Goal: Task Accomplishment & Management: Manage account settings

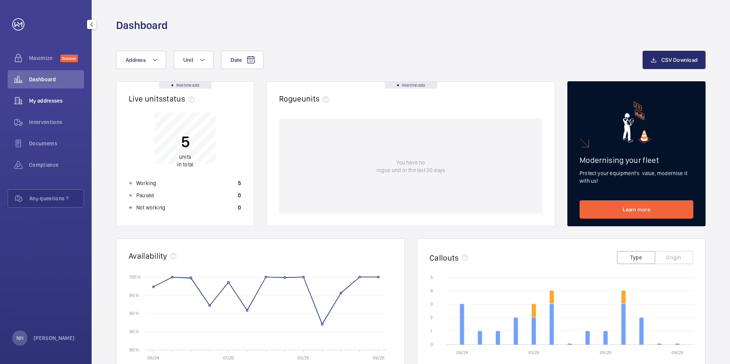
click at [20, 97] on wm-front-icon-button at bounding box center [18, 101] width 21 height 18
click at [34, 102] on span "My addresses" at bounding box center [56, 101] width 55 height 8
click at [63, 106] on div "My addresses" at bounding box center [46, 101] width 76 height 18
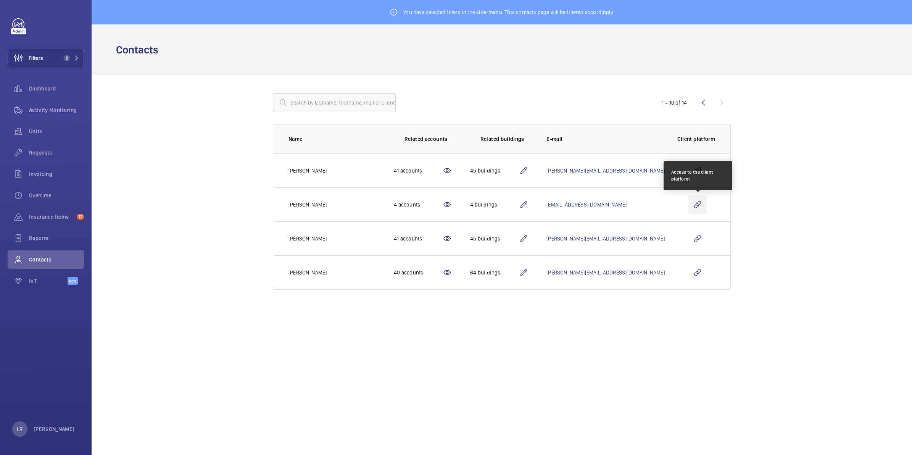
click at [696, 208] on wm-front-icon-button at bounding box center [698, 204] width 18 height 18
click at [67, 62] on button "Filters 2" at bounding box center [46, 58] width 76 height 18
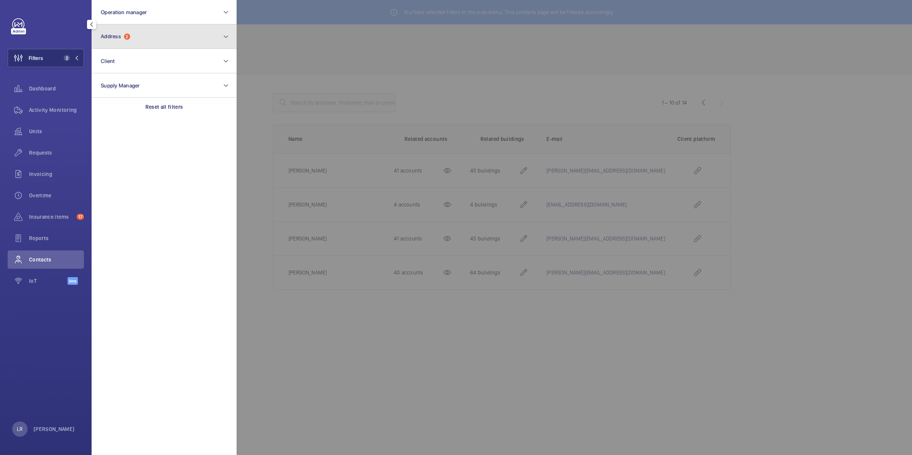
click at [125, 35] on span "2" at bounding box center [127, 37] width 6 height 6
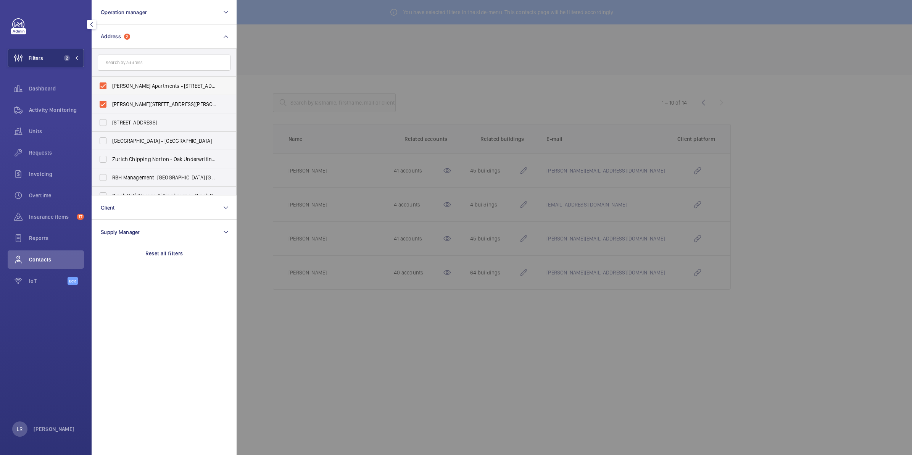
click at [115, 88] on span "Broadwater Apartments - Southdownview Road, WORTHING BN14 8NN" at bounding box center [164, 86] width 105 height 8
click at [111, 88] on input "Broadwater Apartments - Southdownview Road, WORTHING BN14 8NN" at bounding box center [102, 85] width 15 height 15
checkbox input "false"
click at [112, 100] on label "Broadwater Apartments, Southdownview Road, BN14 8NN - Broadwater Apartments, WO…" at bounding box center [158, 104] width 133 height 18
click at [111, 100] on input "Broadwater Apartments, Southdownview Road, BN14 8NN - Broadwater Apartments, WO…" at bounding box center [102, 104] width 15 height 15
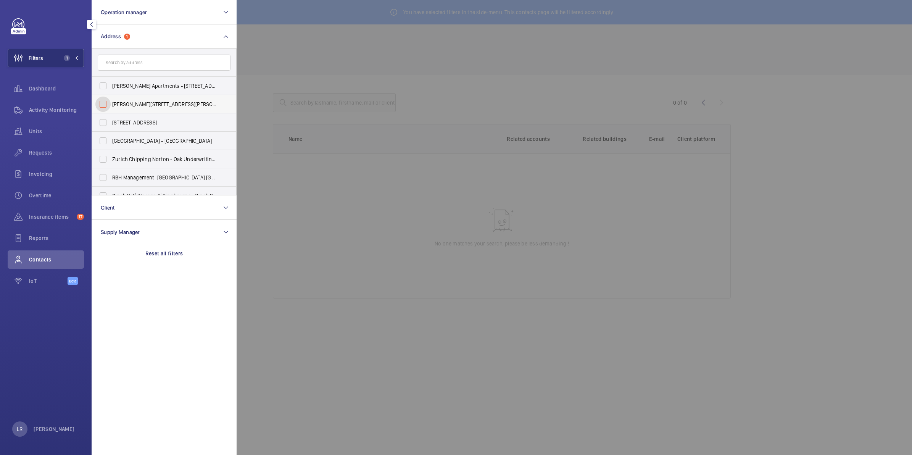
checkbox input "false"
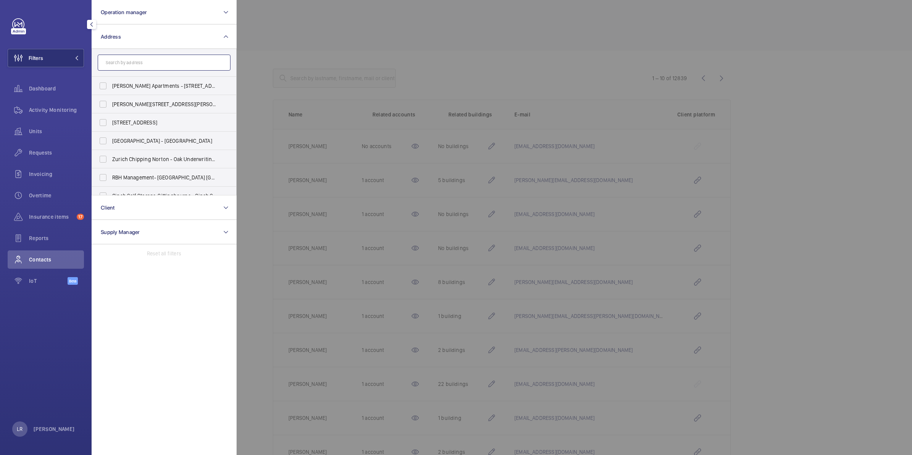
click at [197, 58] on input "text" at bounding box center [164, 63] width 133 height 16
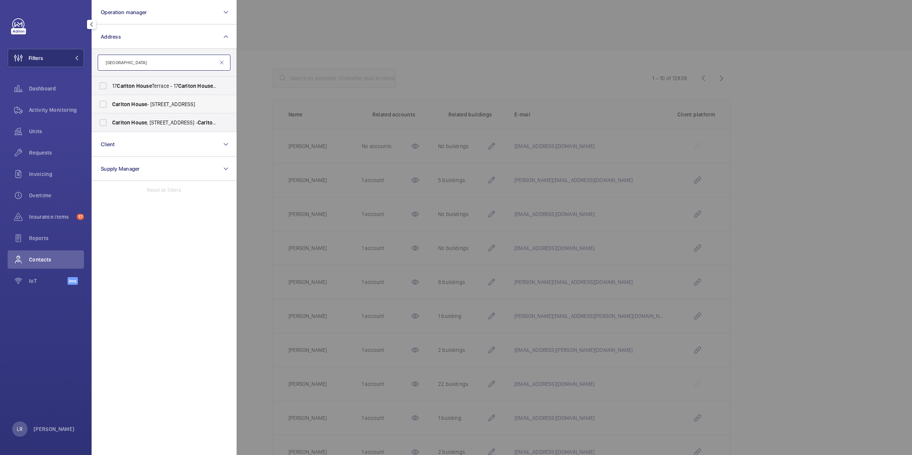
type input "Carlton House"
click at [190, 105] on span "[GEOGRAPHIC_DATA] - [STREET_ADDRESS]" at bounding box center [164, 104] width 105 height 8
click at [111, 105] on input "[GEOGRAPHIC_DATA] - [STREET_ADDRESS]" at bounding box center [102, 104] width 15 height 15
checkbox input "true"
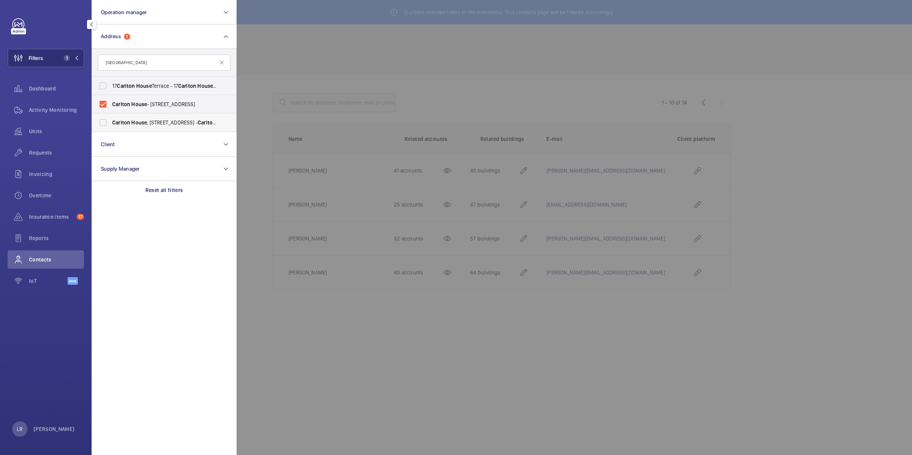
click at [189, 117] on label "[GEOGRAPHIC_DATA] , [STREET_ADDRESS]" at bounding box center [158, 122] width 133 height 18
click at [111, 117] on input "[GEOGRAPHIC_DATA] , [STREET_ADDRESS]" at bounding box center [102, 122] width 15 height 15
checkbox input "true"
click at [241, 122] on div at bounding box center [693, 227] width 912 height 455
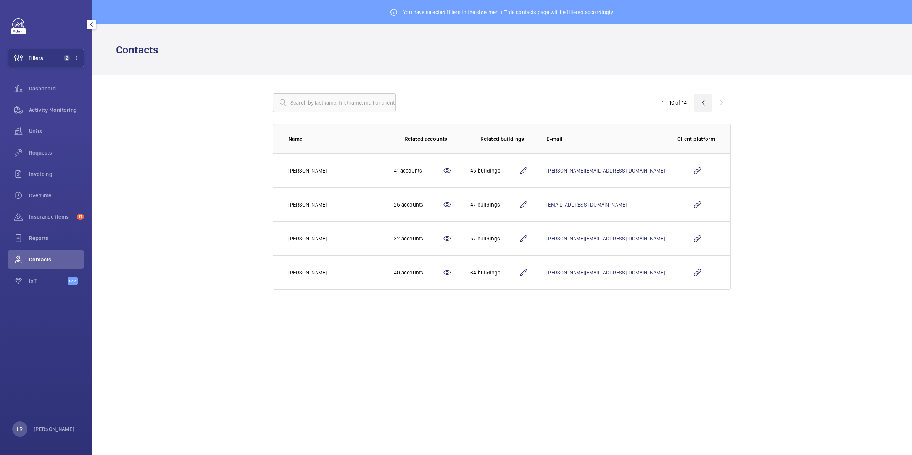
click at [701, 104] on wm-front-icon-button at bounding box center [703, 103] width 18 height 18
click at [703, 105] on wm-front-icon-button at bounding box center [703, 103] width 18 height 18
click at [705, 100] on wm-front-icon-button at bounding box center [703, 103] width 18 height 18
click at [708, 103] on wm-front-icon-button at bounding box center [703, 103] width 18 height 18
click at [707, 103] on wm-front-icon-button at bounding box center [703, 103] width 18 height 18
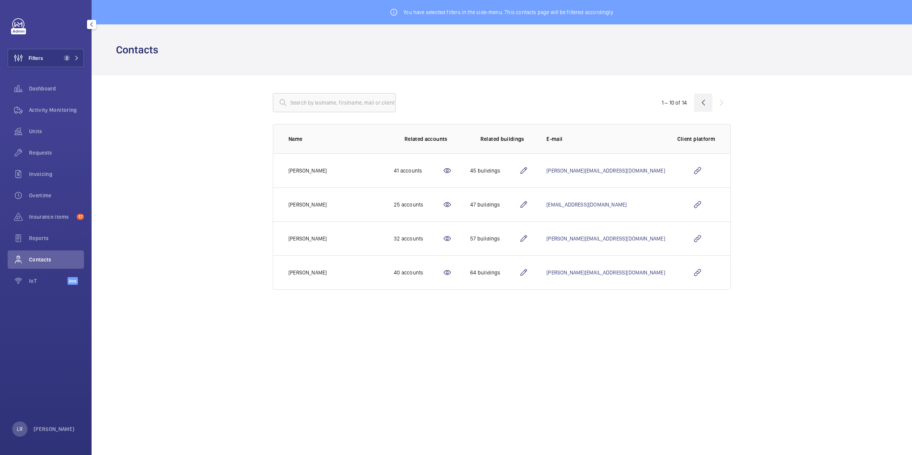
click at [707, 103] on wm-front-icon-button at bounding box center [703, 103] width 18 height 18
click at [705, 103] on wm-front-icon-button at bounding box center [703, 103] width 18 height 18
click at [705, 104] on wm-front-icon-button at bounding box center [703, 103] width 18 height 18
click at [704, 105] on wm-front-icon-button at bounding box center [703, 103] width 18 height 18
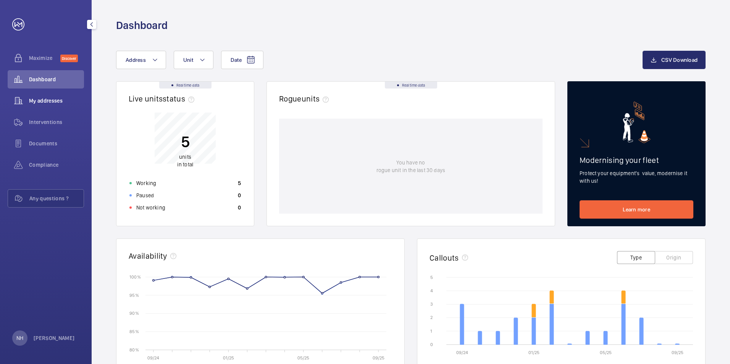
click at [60, 105] on div "My addresses" at bounding box center [46, 101] width 76 height 18
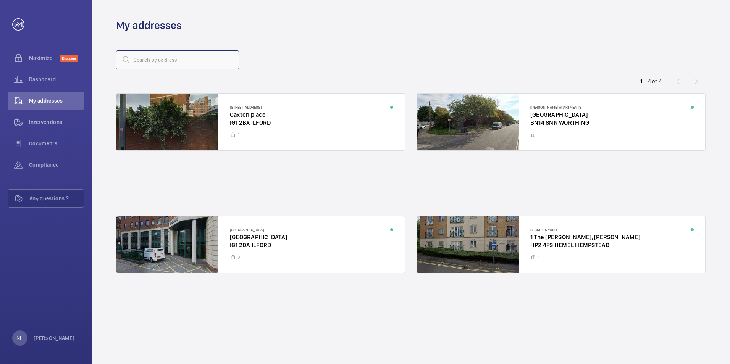
click at [200, 65] on input "text" at bounding box center [177, 59] width 123 height 19
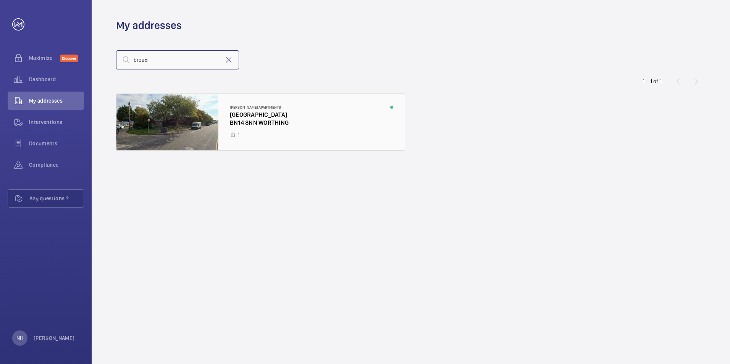
type input "broad"
click at [246, 133] on div at bounding box center [260, 122] width 288 height 56
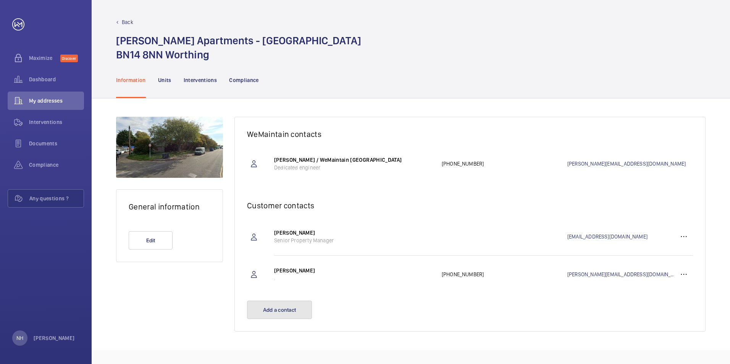
click at [271, 309] on button "Add a contact" at bounding box center [279, 310] width 65 height 18
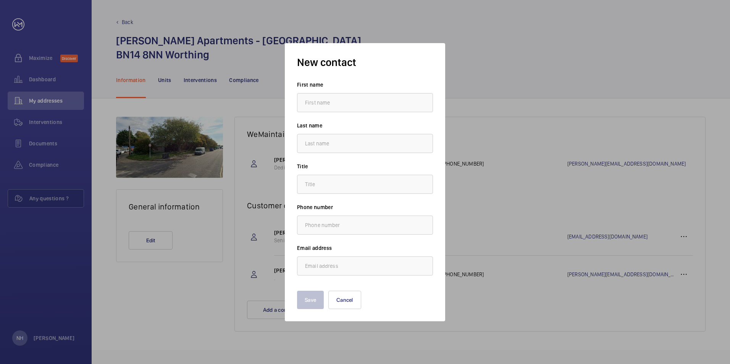
drag, startPoint x: 352, startPoint y: 102, endPoint x: 356, endPoint y: 104, distance: 5.0
click at [351, 101] on input "text" at bounding box center [365, 102] width 136 height 19
type input "Nadia"
type input "Haida"
type input "[EMAIL_ADDRESS][DOMAIN_NAME]"
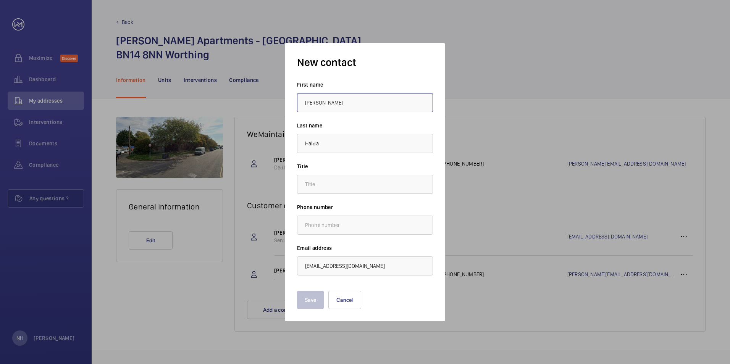
type input "Sumaiya"
type input "."
click at [308, 298] on button "Save" at bounding box center [310, 300] width 27 height 18
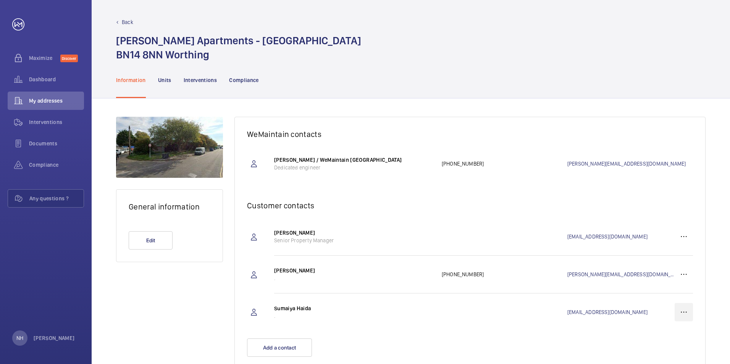
click at [682, 311] on wm-front-icon-button at bounding box center [683, 312] width 18 height 18
click at [661, 336] on p "Edit" at bounding box center [670, 336] width 30 height 8
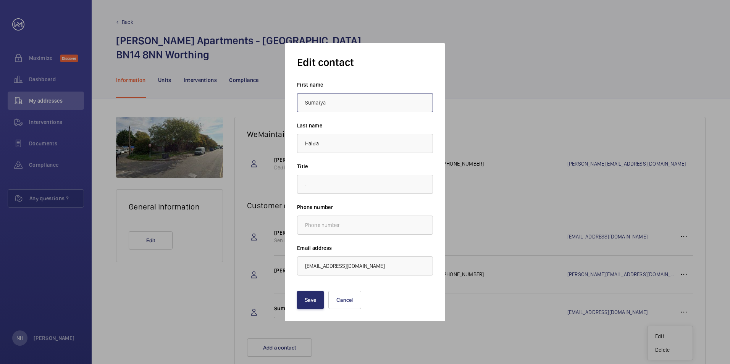
drag, startPoint x: 337, startPoint y: 102, endPoint x: 289, endPoint y: 104, distance: 48.2
click at [289, 104] on div "Edit contact First name Sumaiya Last name Haida Title . Phone number Email addr…" at bounding box center [365, 182] width 160 height 278
type input "Nadia"
click at [310, 299] on button "Save" at bounding box center [310, 300] width 27 height 18
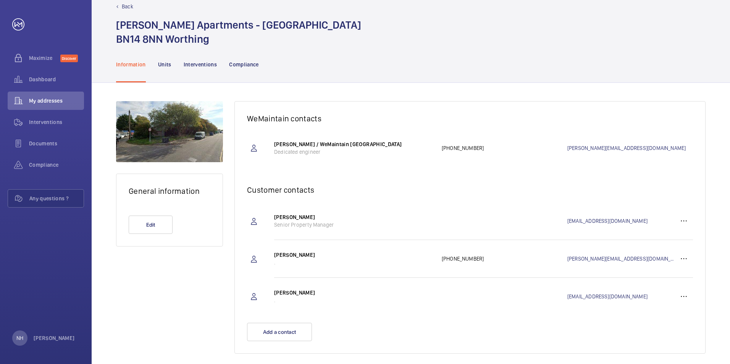
scroll to position [24, 0]
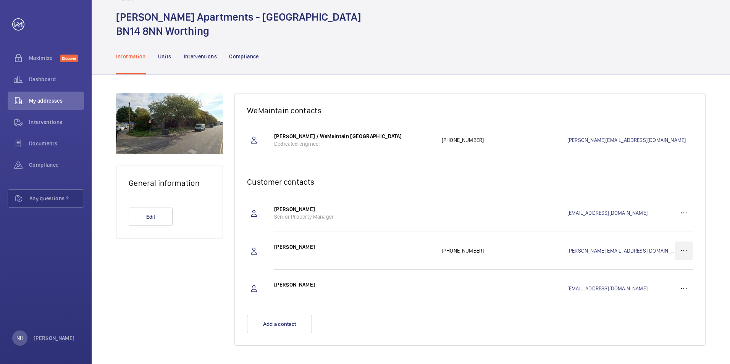
click at [680, 250] on wm-front-icon-button at bounding box center [683, 251] width 18 height 18
click at [671, 285] on p "Delete" at bounding box center [670, 289] width 30 height 8
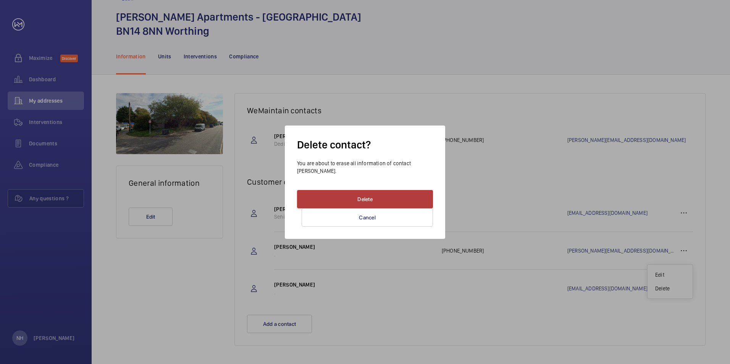
click at [415, 200] on button "Delete" at bounding box center [365, 199] width 136 height 18
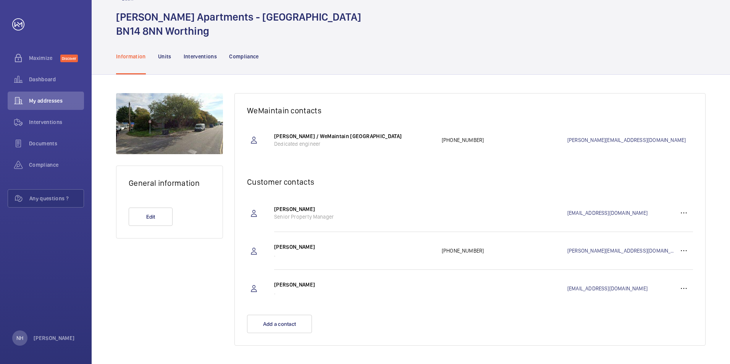
scroll to position [0, 0]
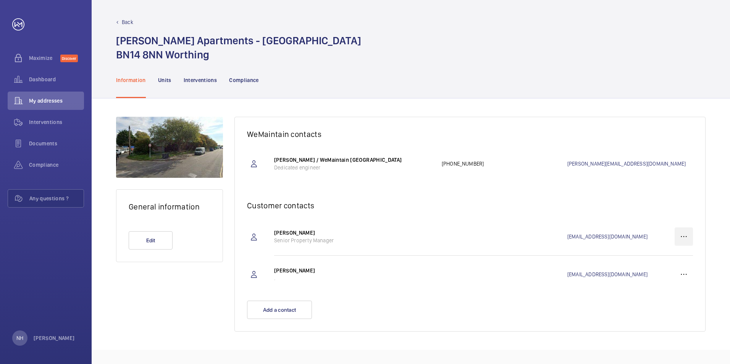
click at [683, 235] on wm-front-icon-button at bounding box center [683, 237] width 18 height 18
click at [660, 277] on p "Delete" at bounding box center [670, 275] width 30 height 8
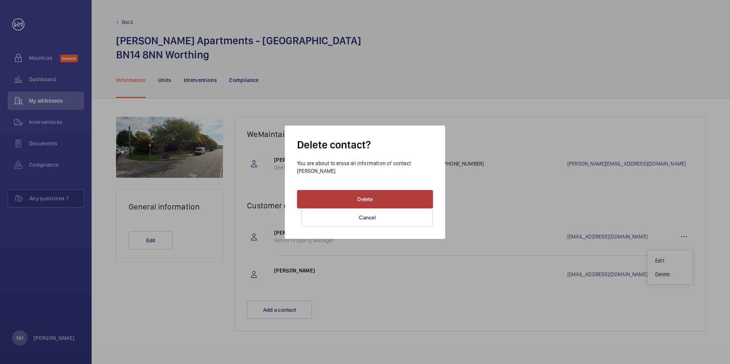
click at [412, 193] on button "Delete" at bounding box center [365, 199] width 136 height 18
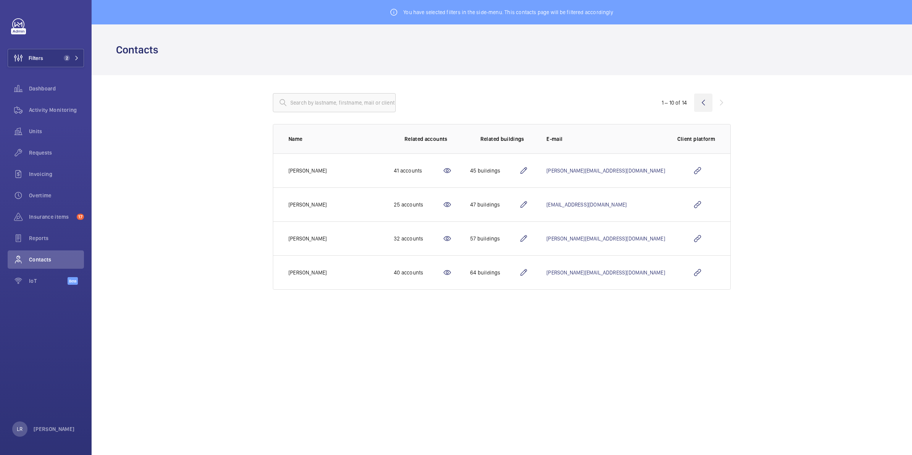
click at [707, 102] on wm-front-icon-button at bounding box center [703, 103] width 18 height 18
click at [353, 102] on input "text" at bounding box center [334, 102] width 123 height 19
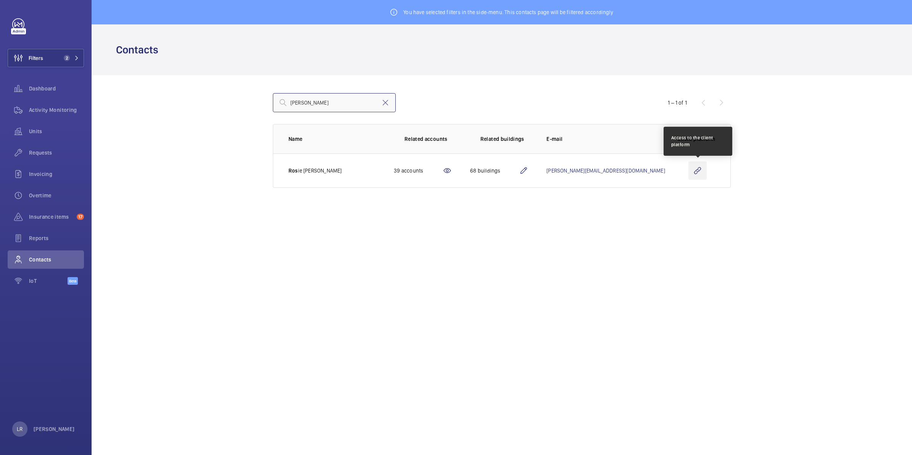
type input "[PERSON_NAME]"
click at [701, 171] on wm-front-icon-button at bounding box center [698, 170] width 18 height 18
click at [47, 58] on button "Filters 2" at bounding box center [46, 58] width 76 height 18
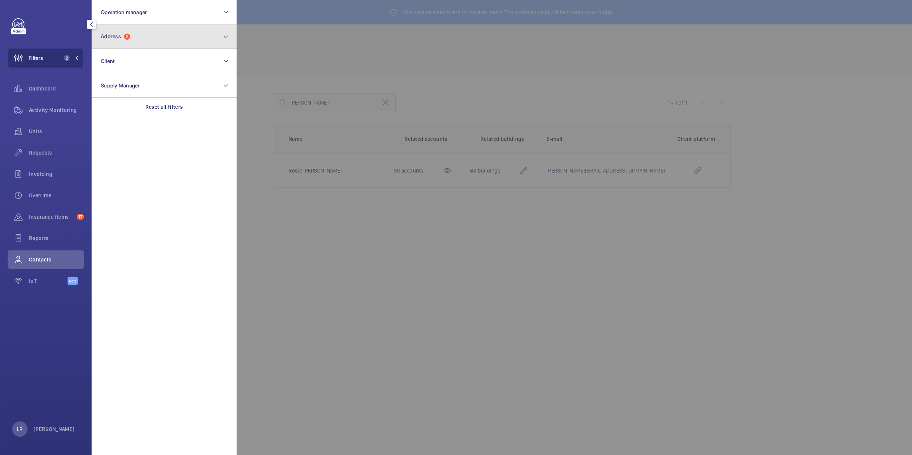
click at [116, 33] on span "Address" at bounding box center [111, 36] width 20 height 6
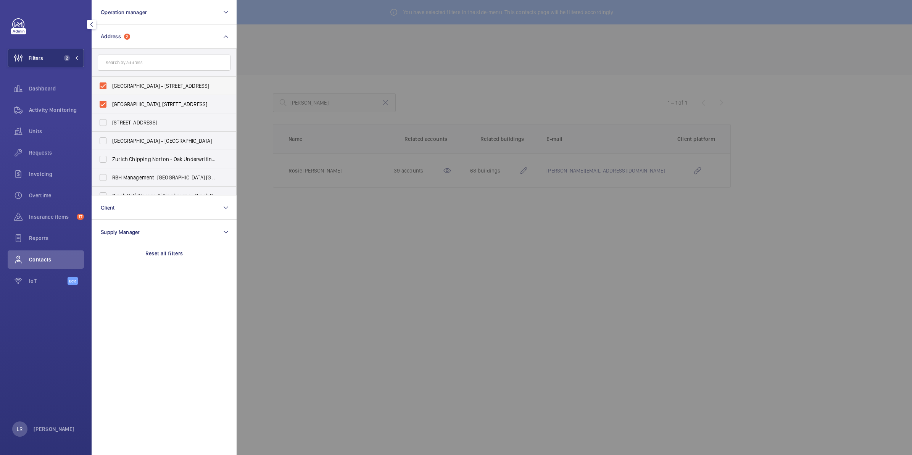
click at [100, 86] on label "[GEOGRAPHIC_DATA] - [STREET_ADDRESS]" at bounding box center [158, 86] width 133 height 18
click at [100, 86] on input "[GEOGRAPHIC_DATA] - [STREET_ADDRESS]" at bounding box center [102, 85] width 15 height 15
checkbox input "false"
click at [100, 104] on label "[GEOGRAPHIC_DATA], [STREET_ADDRESS]" at bounding box center [158, 104] width 133 height 18
click at [100, 104] on input "[GEOGRAPHIC_DATA], [STREET_ADDRESS]" at bounding box center [102, 104] width 15 height 15
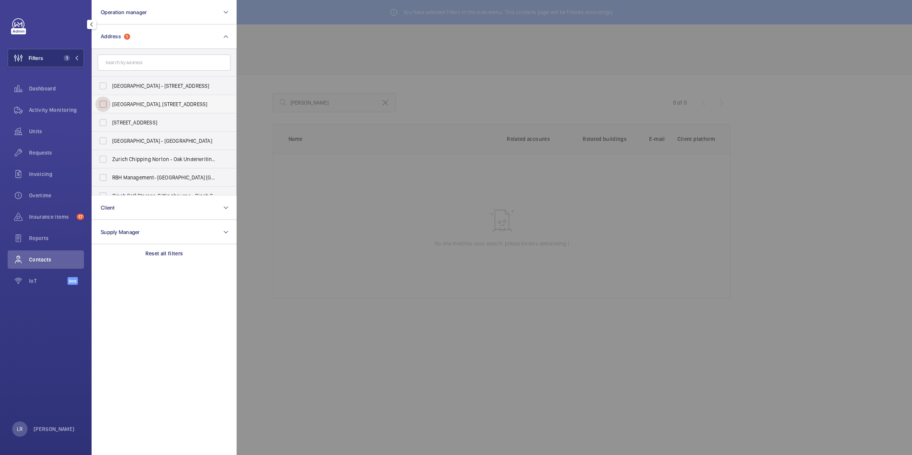
checkbox input "false"
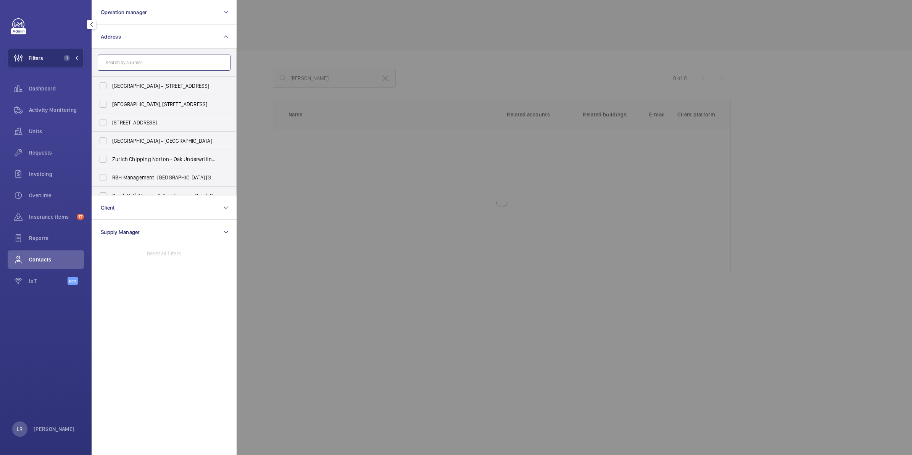
click at [115, 60] on input "text" at bounding box center [164, 63] width 133 height 16
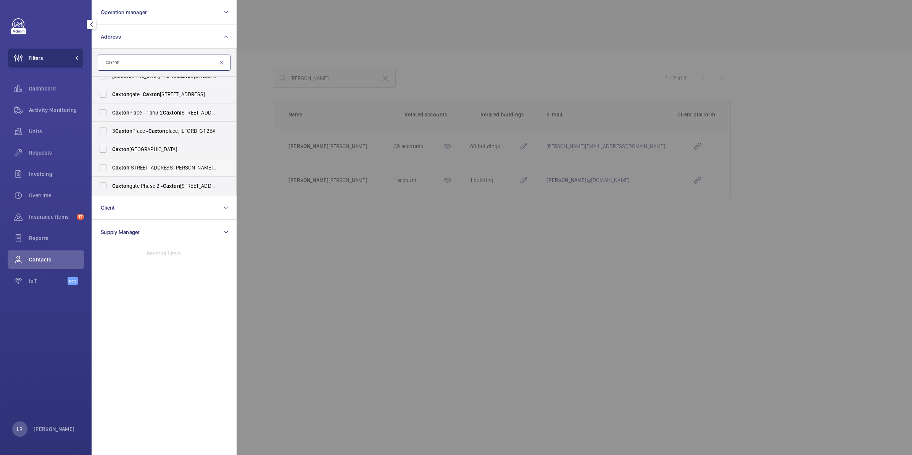
type input "caxton"
click at [149, 166] on span "[STREET_ADDRESS][PERSON_NAME]" at bounding box center [164, 168] width 105 height 8
click at [111, 166] on input "[STREET_ADDRESS][PERSON_NAME]" at bounding box center [102, 167] width 15 height 15
checkbox input "true"
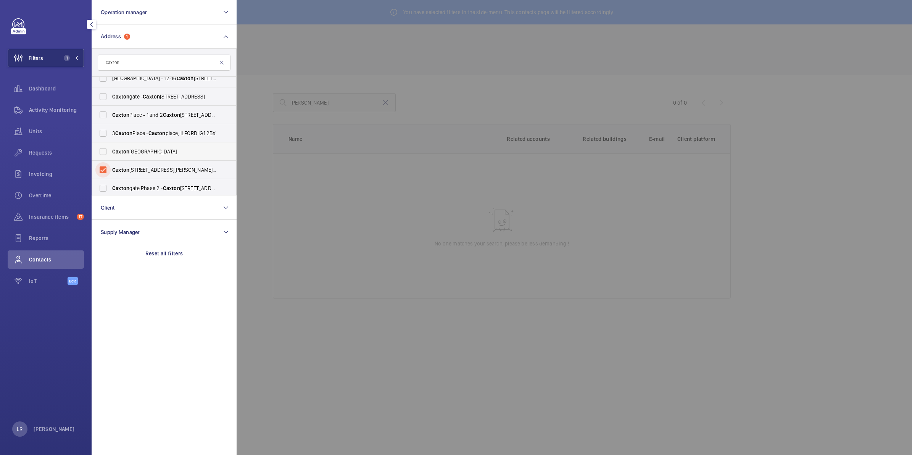
scroll to position [10, 0]
click at [219, 65] on mat-icon at bounding box center [222, 63] width 6 height 6
click at [161, 58] on input "text" at bounding box center [164, 63] width 133 height 16
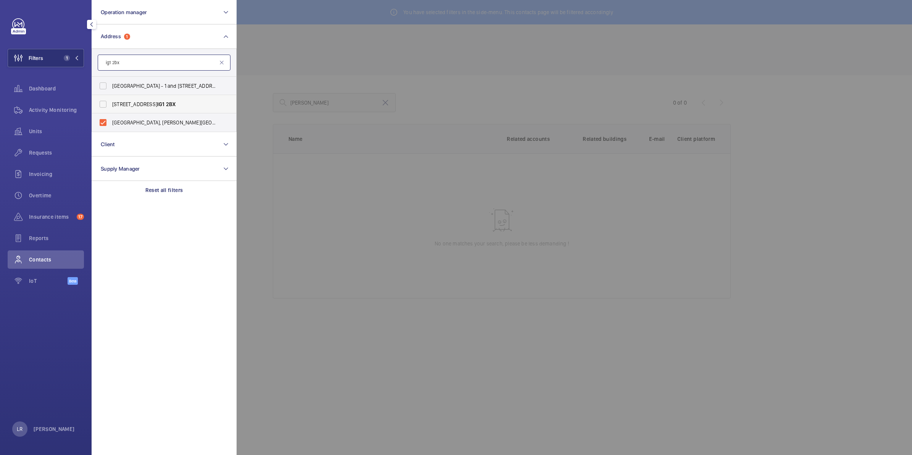
type input "ig1 2bx"
click at [157, 102] on span "[STREET_ADDRESS]" at bounding box center [164, 104] width 105 height 8
click at [111, 102] on input "[STREET_ADDRESS]" at bounding box center [102, 104] width 15 height 15
checkbox input "true"
click at [163, 88] on span "[GEOGRAPHIC_DATA] - 1 and [STREET_ADDRESS]" at bounding box center [164, 86] width 105 height 8
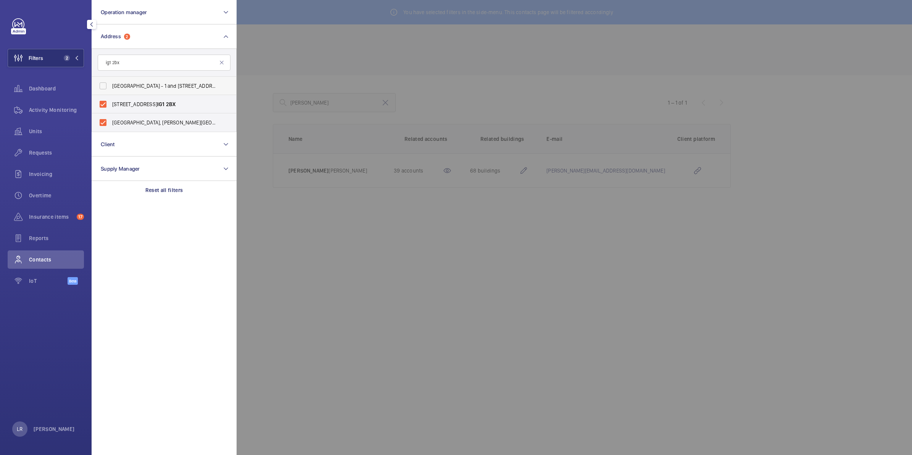
click at [111, 88] on input "[GEOGRAPHIC_DATA] - 1 and [STREET_ADDRESS]" at bounding box center [102, 85] width 15 height 15
click at [165, 88] on span "[GEOGRAPHIC_DATA] - 1 and [STREET_ADDRESS]" at bounding box center [164, 86] width 105 height 8
click at [111, 88] on input "[GEOGRAPHIC_DATA] - 1 and [STREET_ADDRESS]" at bounding box center [102, 85] width 15 height 15
click at [163, 92] on label "[GEOGRAPHIC_DATA] - 1 and [STREET_ADDRESS]" at bounding box center [158, 86] width 133 height 18
click at [111, 92] on input "[GEOGRAPHIC_DATA] - 1 and [STREET_ADDRESS]" at bounding box center [102, 85] width 15 height 15
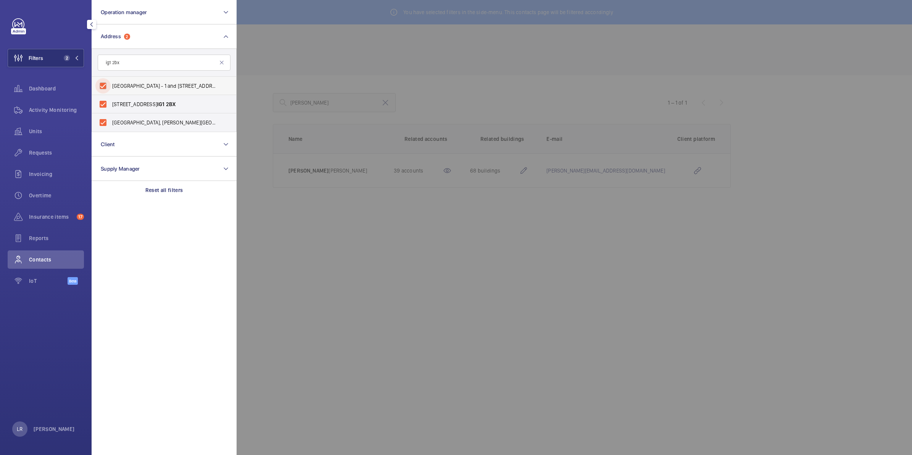
checkbox input "true"
click at [248, 115] on div at bounding box center [693, 227] width 912 height 455
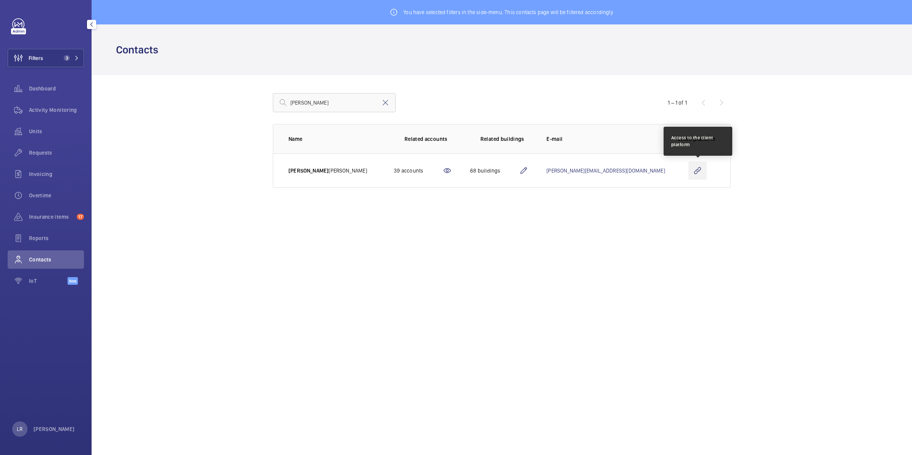
click at [702, 176] on wm-front-icon-button at bounding box center [698, 170] width 18 height 18
click at [67, 56] on span "3" at bounding box center [67, 58] width 6 height 6
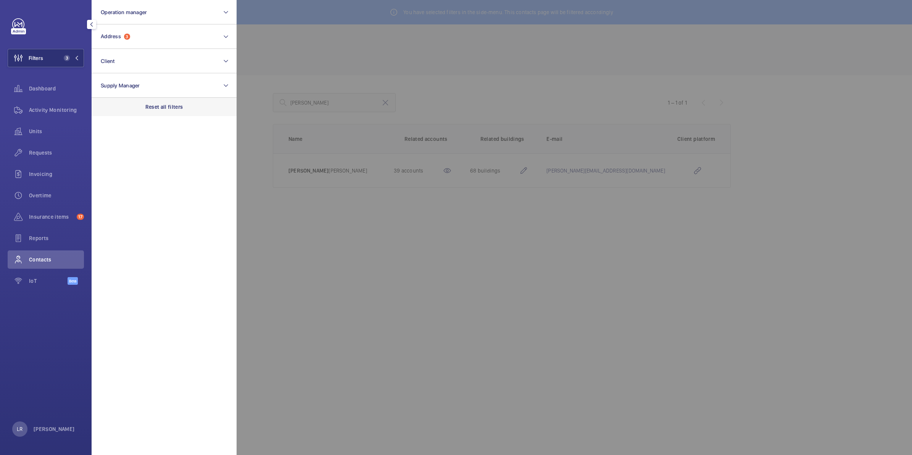
click at [146, 104] on p "Reset all filters" at bounding box center [164, 107] width 38 height 8
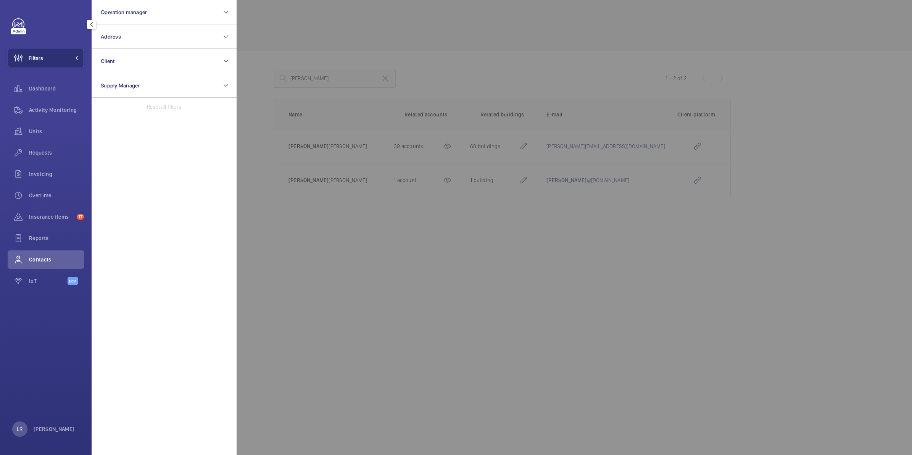
click at [323, 47] on div at bounding box center [693, 227] width 912 height 455
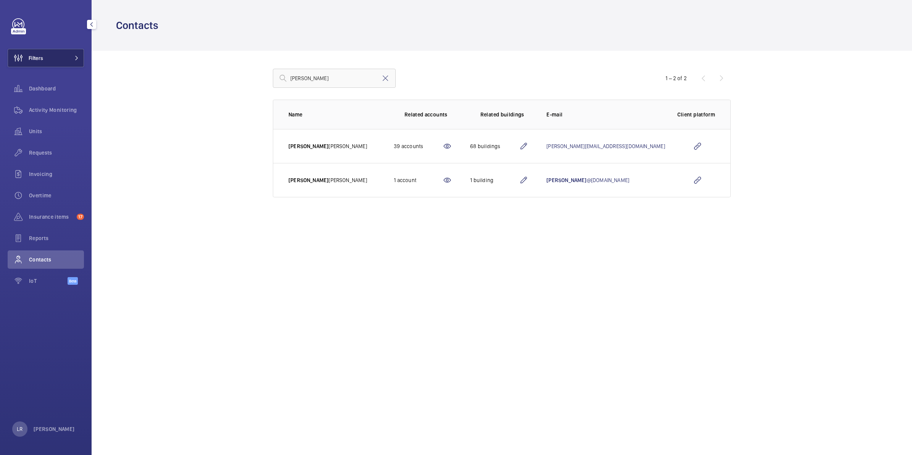
click at [55, 56] on button "Filters" at bounding box center [46, 58] width 76 height 18
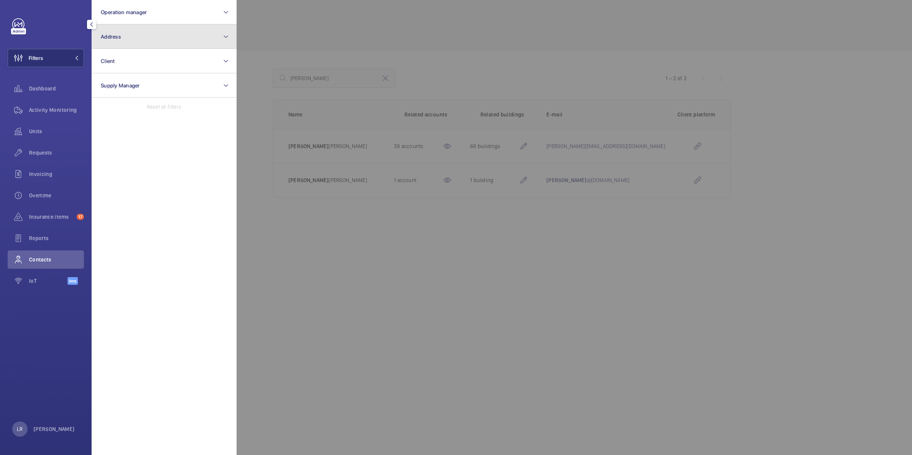
click at [140, 45] on button "Address" at bounding box center [164, 36] width 145 height 24
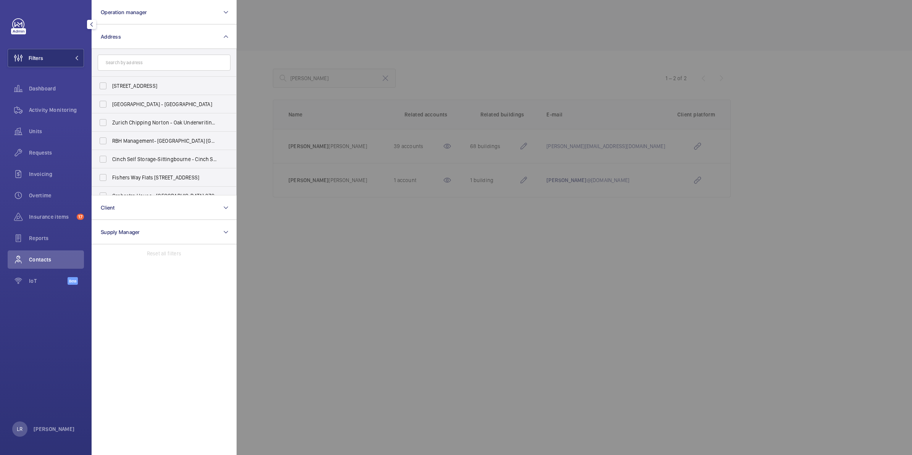
click at [136, 58] on input "text" at bounding box center [164, 63] width 133 height 16
type input "C"
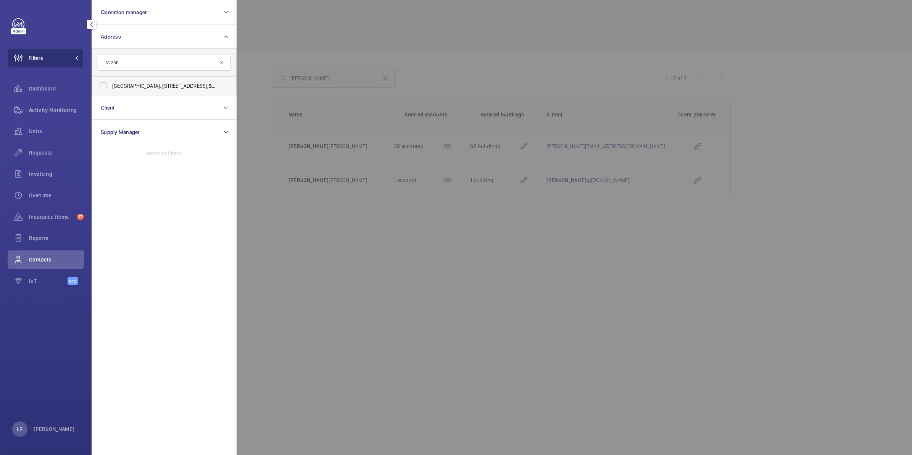
type input "s1 2pb"
click at [156, 81] on label "[GEOGRAPHIC_DATA], [STREET_ADDRESS]" at bounding box center [158, 86] width 133 height 18
click at [111, 81] on input "[GEOGRAPHIC_DATA], [STREET_ADDRESS]" at bounding box center [102, 85] width 15 height 15
checkbox input "true"
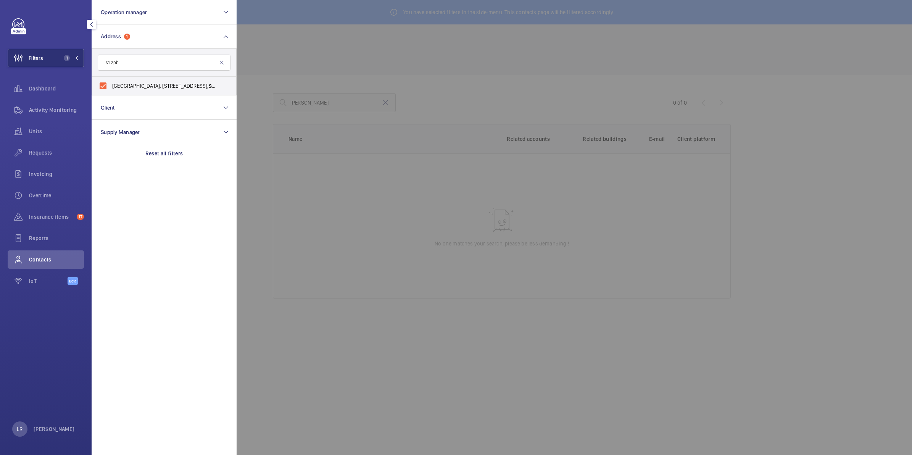
click at [260, 82] on div at bounding box center [693, 227] width 912 height 455
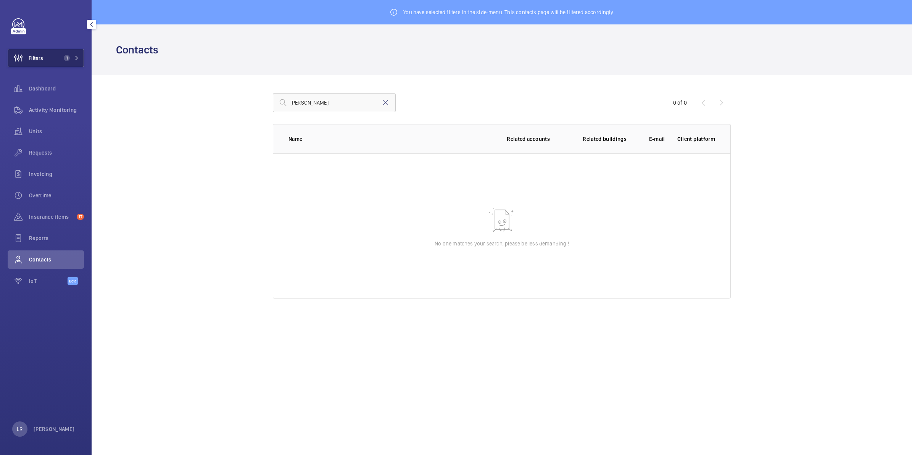
click at [75, 55] on span "1" at bounding box center [70, 58] width 18 height 6
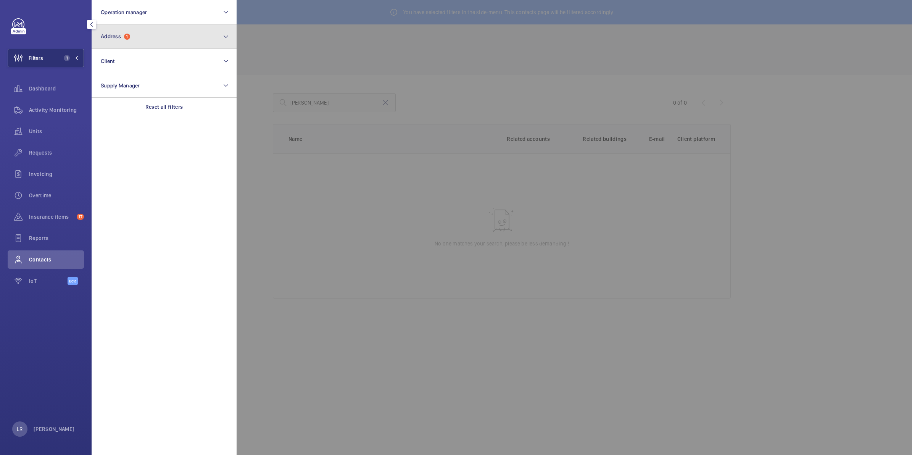
click at [129, 37] on span "1" at bounding box center [127, 37] width 6 height 6
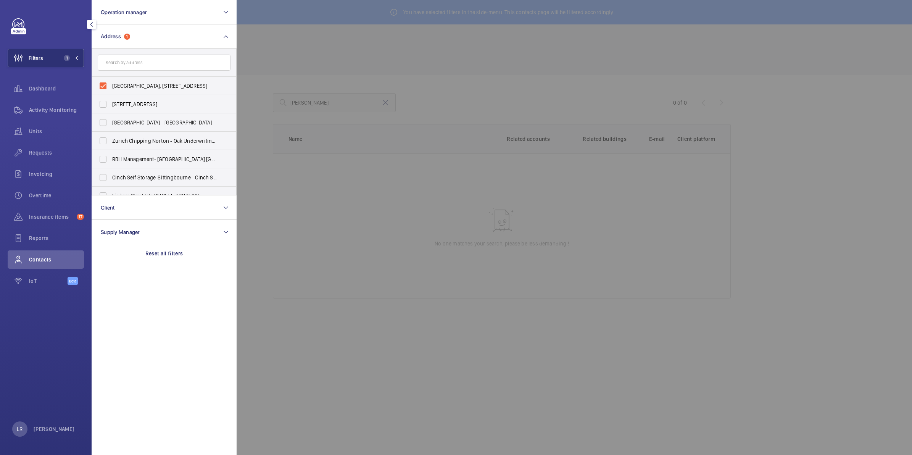
click at [160, 61] on input "text" at bounding box center [164, 63] width 133 height 16
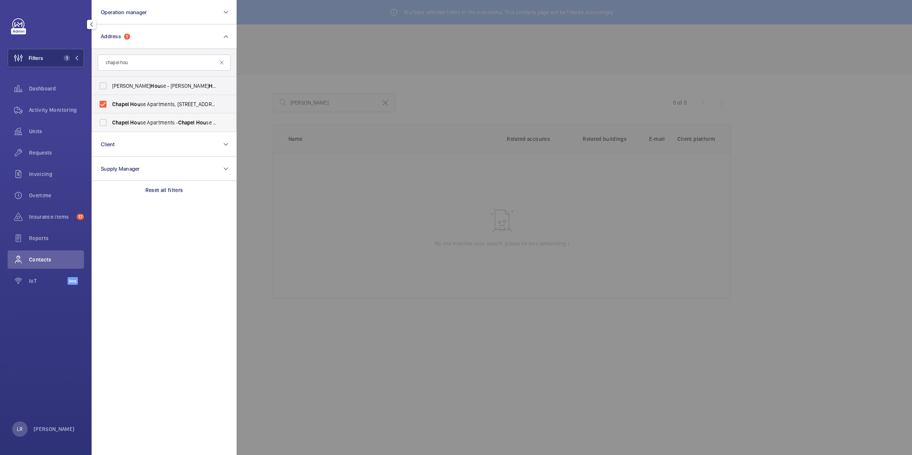
type input "chapel hou"
click at [127, 120] on span "Chapel" at bounding box center [120, 122] width 17 height 6
click at [111, 120] on input "Chapel Hou se Apartments - [GEOGRAPHIC_DATA] se Apartments, [GEOGRAPHIC_DATA]" at bounding box center [102, 122] width 15 height 15
checkbox input "true"
click at [260, 132] on div at bounding box center [693, 227] width 912 height 455
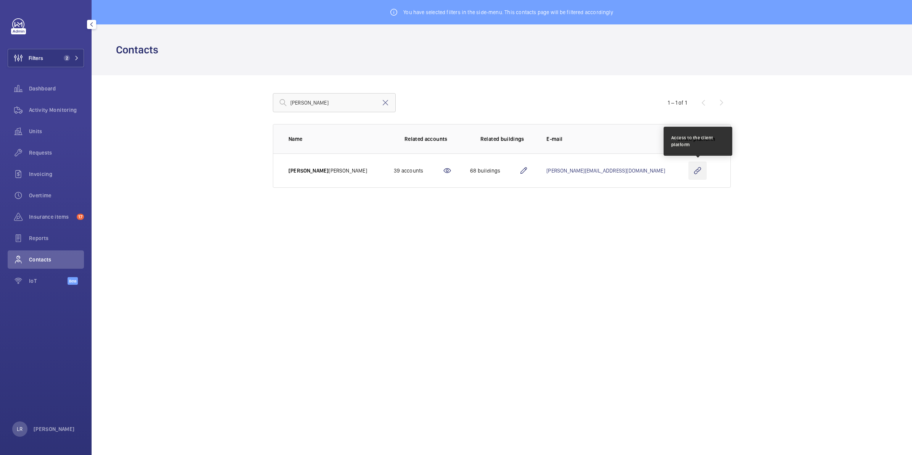
click at [695, 174] on wm-front-icon-button at bounding box center [698, 170] width 18 height 18
click at [384, 102] on mat-icon at bounding box center [385, 102] width 9 height 9
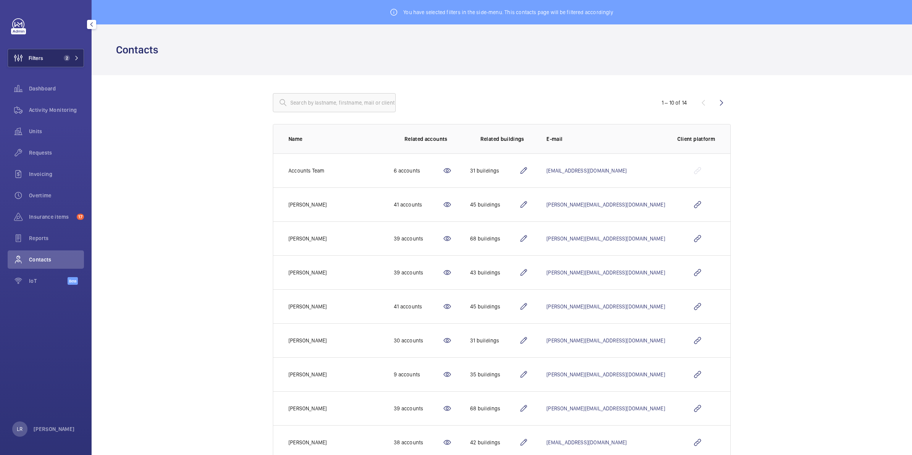
click at [62, 58] on span "2" at bounding box center [65, 58] width 9 height 6
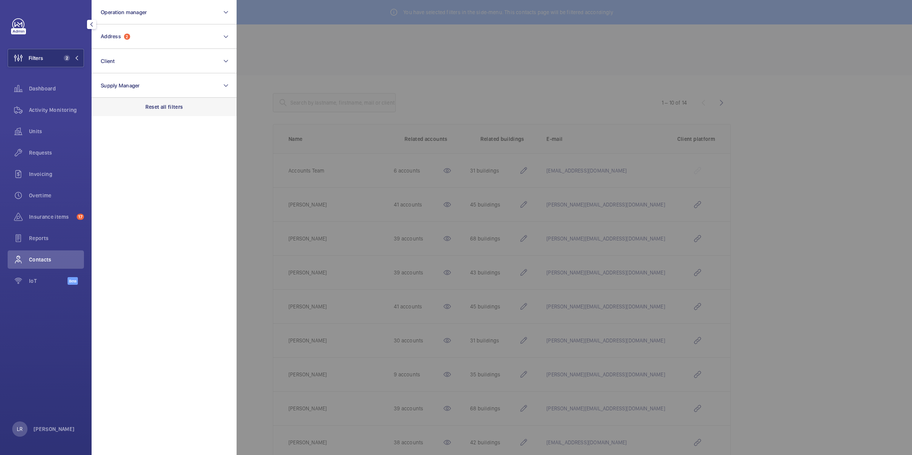
click at [151, 107] on p "Reset all filters" at bounding box center [164, 107] width 38 height 8
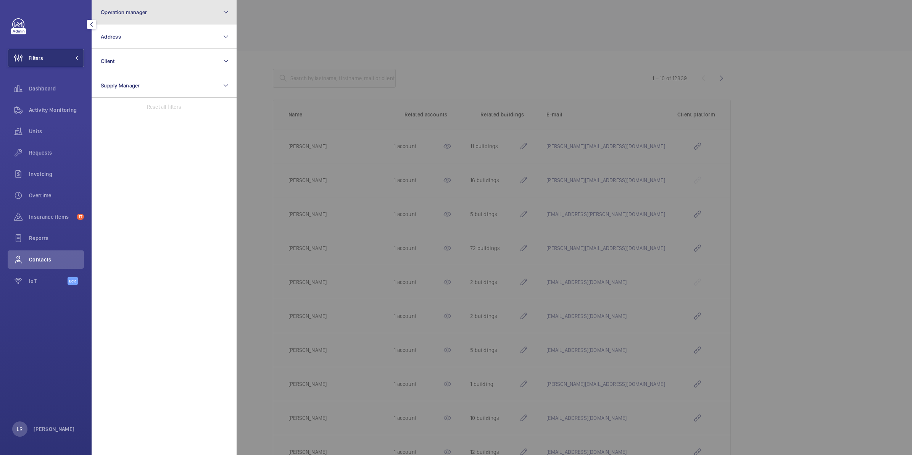
click at [147, 21] on button "Operation manager" at bounding box center [164, 12] width 145 height 24
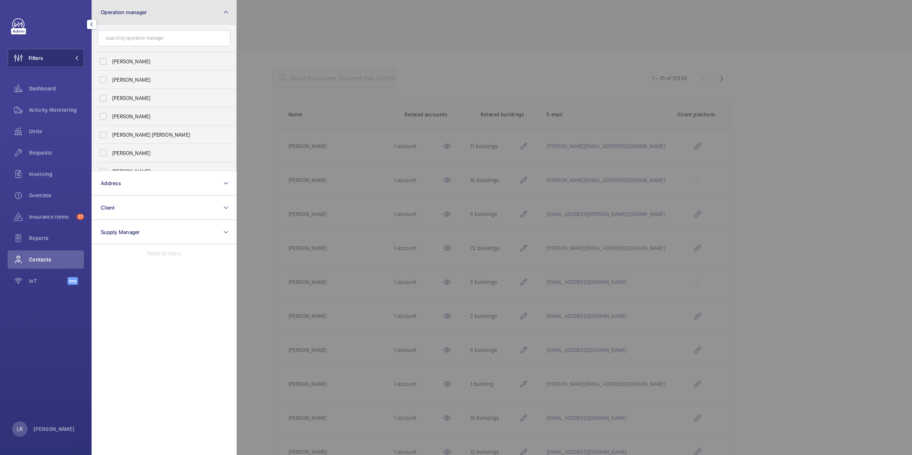
click at [137, 14] on span "Operation manager" at bounding box center [124, 12] width 46 height 6
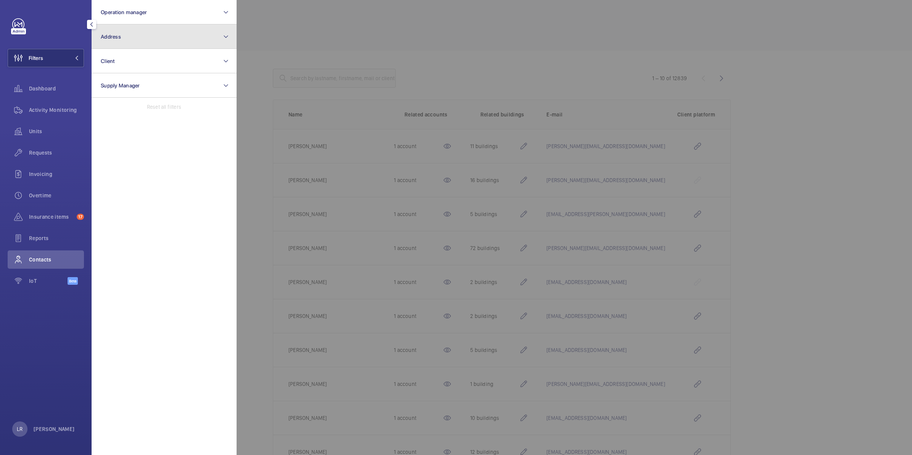
click at [130, 35] on button "Address" at bounding box center [164, 36] width 145 height 24
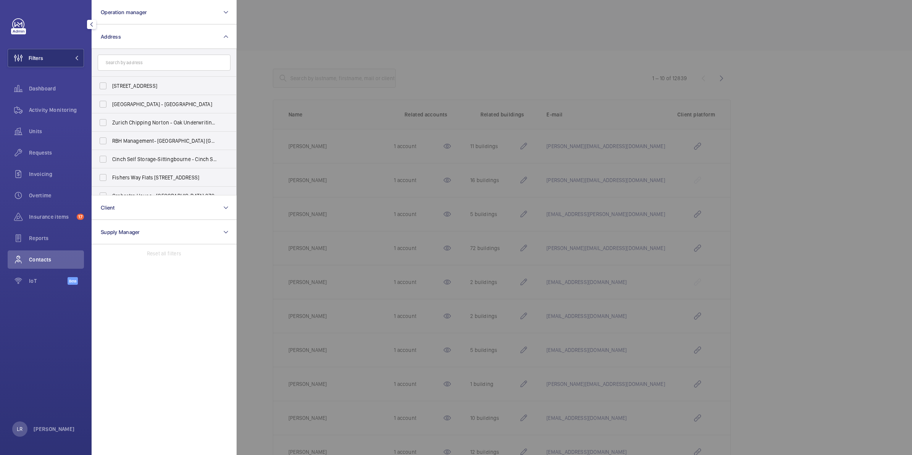
click at [157, 60] on input "text" at bounding box center [164, 63] width 133 height 16
type input "cax"
click at [223, 64] on mat-icon at bounding box center [222, 63] width 6 height 6
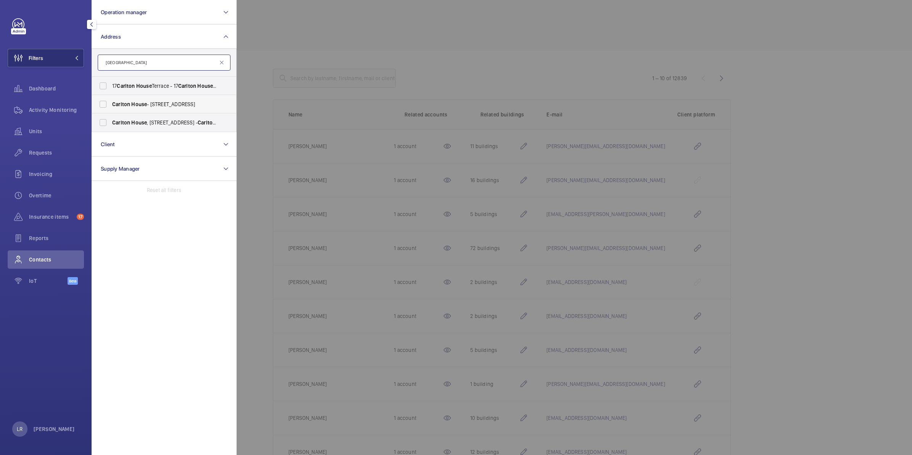
type input "[GEOGRAPHIC_DATA]"
click at [180, 100] on label "[GEOGRAPHIC_DATA] - [STREET_ADDRESS]" at bounding box center [158, 104] width 133 height 18
click at [111, 100] on input "[GEOGRAPHIC_DATA] - [STREET_ADDRESS]" at bounding box center [102, 104] width 15 height 15
checkbox input "true"
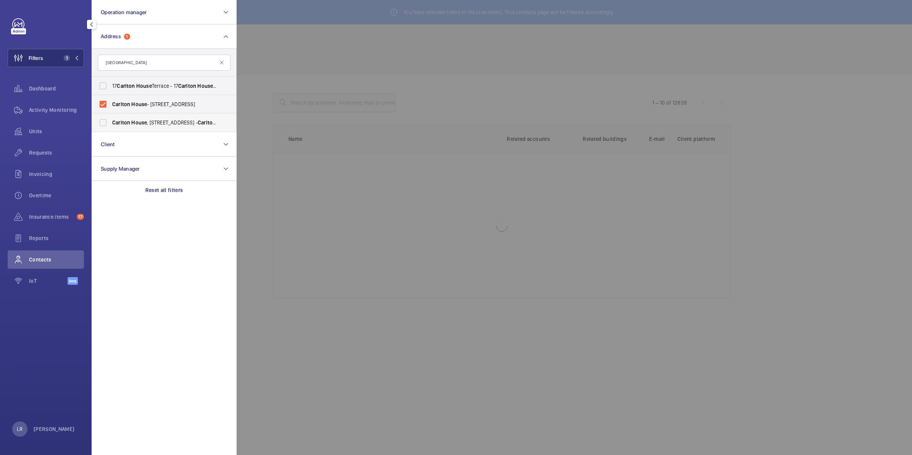
click at [176, 119] on span "[GEOGRAPHIC_DATA] , [STREET_ADDRESS]" at bounding box center [164, 123] width 105 height 8
click at [111, 118] on input "[GEOGRAPHIC_DATA] , [STREET_ADDRESS]" at bounding box center [102, 122] width 15 height 15
checkbox input "true"
click at [272, 131] on div at bounding box center [693, 227] width 912 height 455
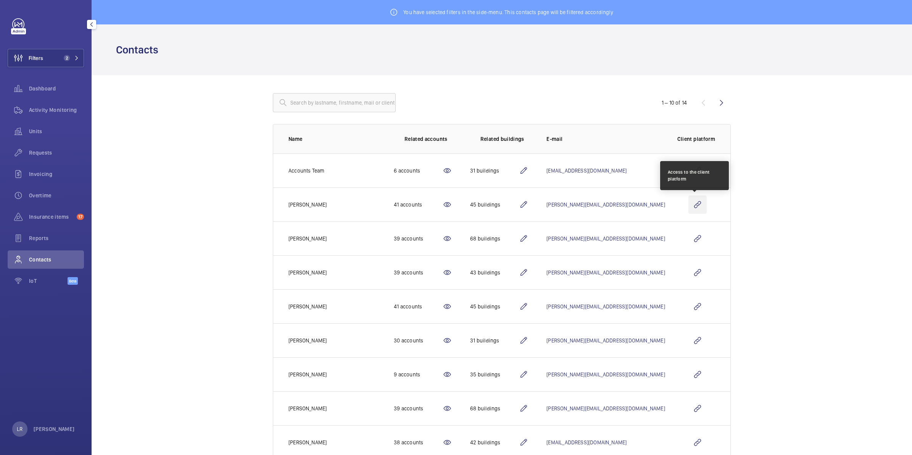
click at [691, 206] on wm-front-icon-button at bounding box center [698, 204] width 18 height 18
click at [73, 61] on button "Filters 2" at bounding box center [46, 58] width 76 height 18
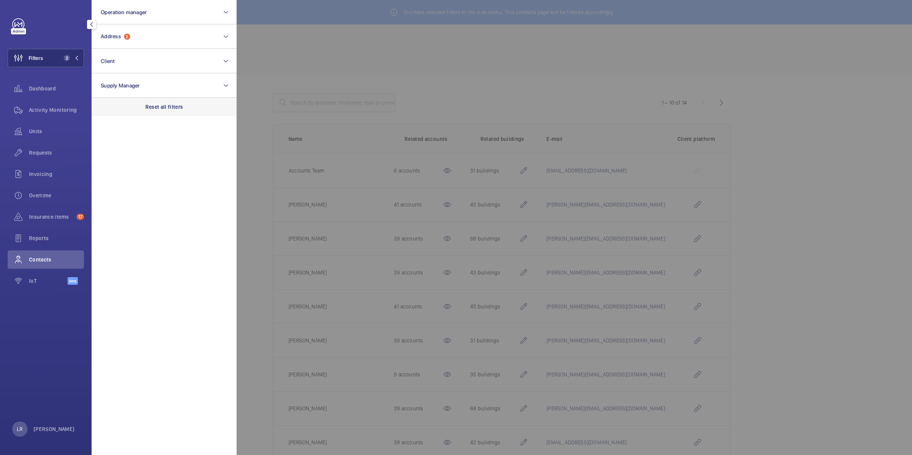
click at [132, 103] on div "Reset all filters" at bounding box center [164, 107] width 145 height 18
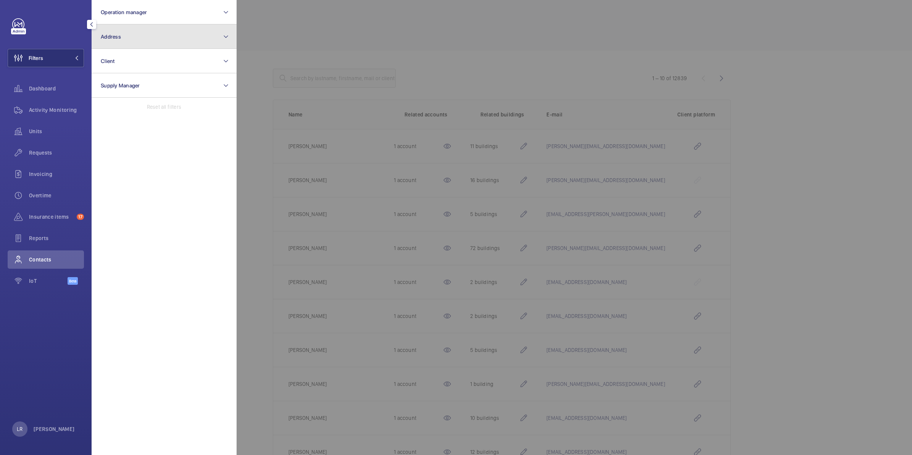
click at [131, 34] on button "Address" at bounding box center [164, 36] width 145 height 24
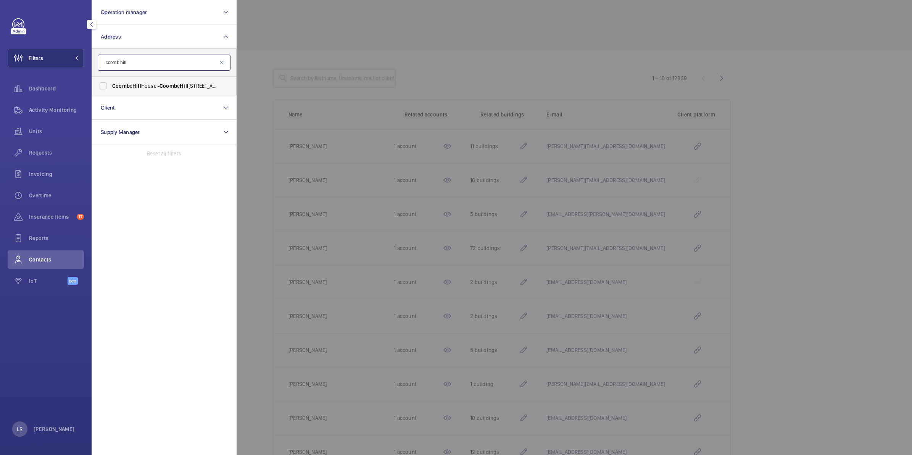
type input "coomb hill"
click at [165, 87] on span "Coomb" at bounding box center [169, 86] width 18 height 6
click at [111, 87] on input "Coomb e [GEOGRAPHIC_DATA] - [GEOGRAPHIC_DATA]" at bounding box center [102, 85] width 15 height 15
checkbox input "true"
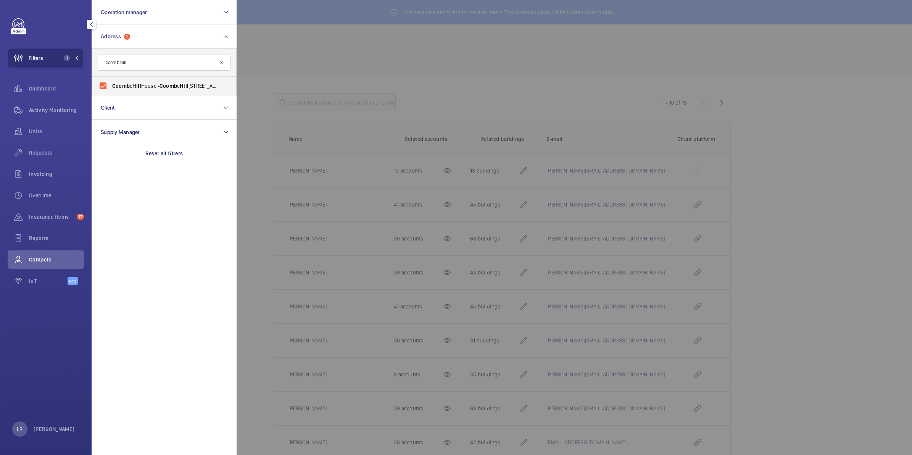
click at [251, 72] on div at bounding box center [693, 227] width 912 height 455
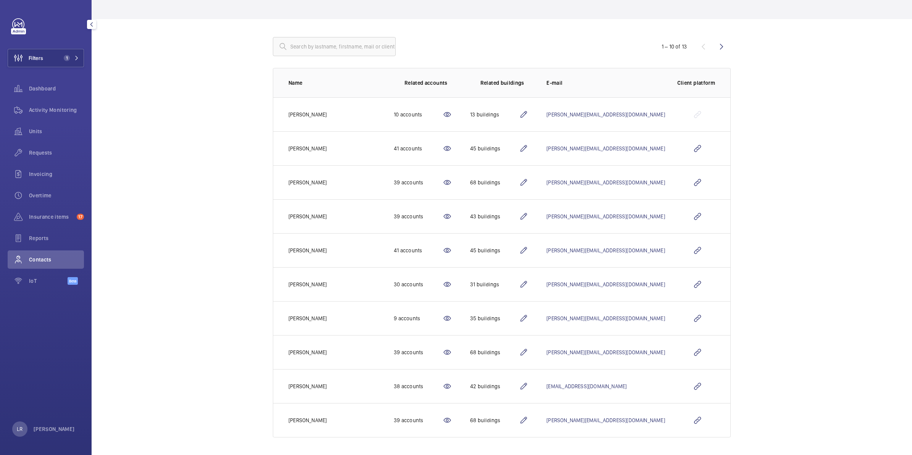
scroll to position [58, 0]
click at [693, 180] on wm-front-icon-button at bounding box center [698, 182] width 18 height 18
click at [53, 64] on button "Filters 1" at bounding box center [46, 58] width 76 height 18
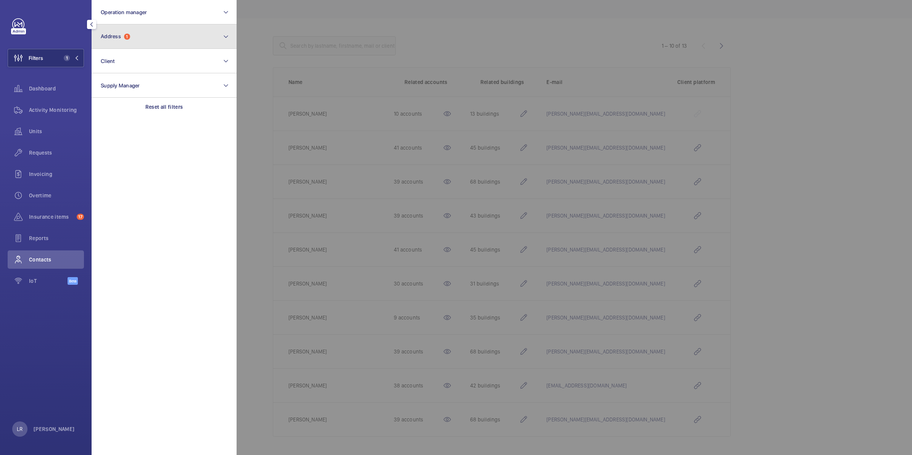
click at [121, 35] on span "Address" at bounding box center [111, 36] width 20 height 6
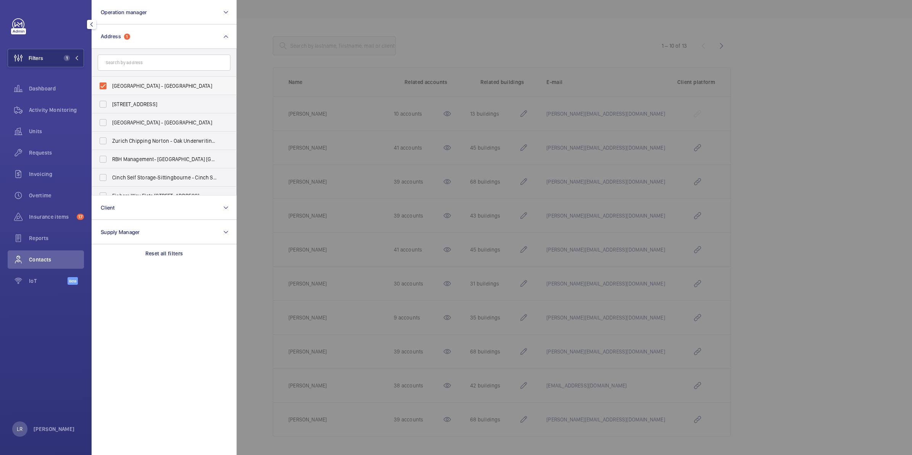
click at [127, 83] on span "[GEOGRAPHIC_DATA] - [GEOGRAPHIC_DATA]" at bounding box center [164, 86] width 105 height 8
click at [111, 83] on input "[GEOGRAPHIC_DATA] - [GEOGRAPHIC_DATA]" at bounding box center [102, 85] width 15 height 15
checkbox input "false"
click at [134, 63] on input "text" at bounding box center [164, 63] width 133 height 16
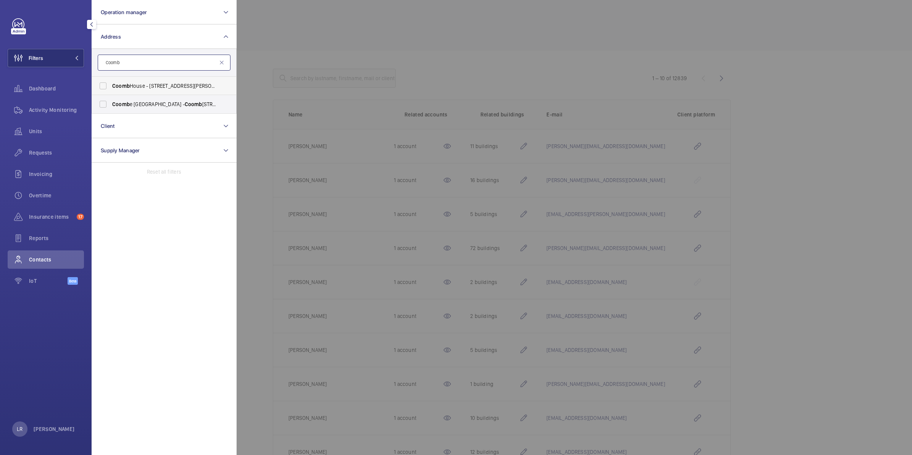
type input "Coomb"
click at [158, 83] on span "[GEOGRAPHIC_DATA] - [STREET_ADDRESS][PERSON_NAME]" at bounding box center [164, 86] width 105 height 8
click at [111, 83] on input "[GEOGRAPHIC_DATA] - [STREET_ADDRESS][PERSON_NAME]" at bounding box center [102, 85] width 15 height 15
checkbox input "true"
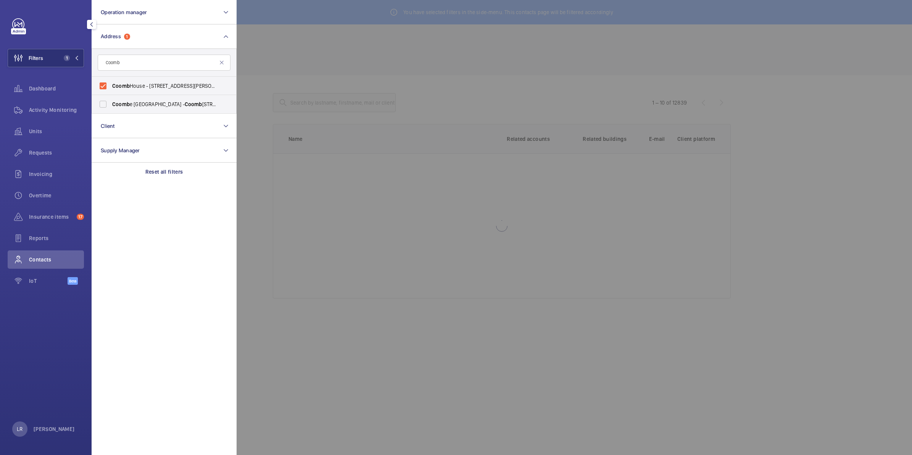
click at [266, 75] on div at bounding box center [693, 227] width 912 height 455
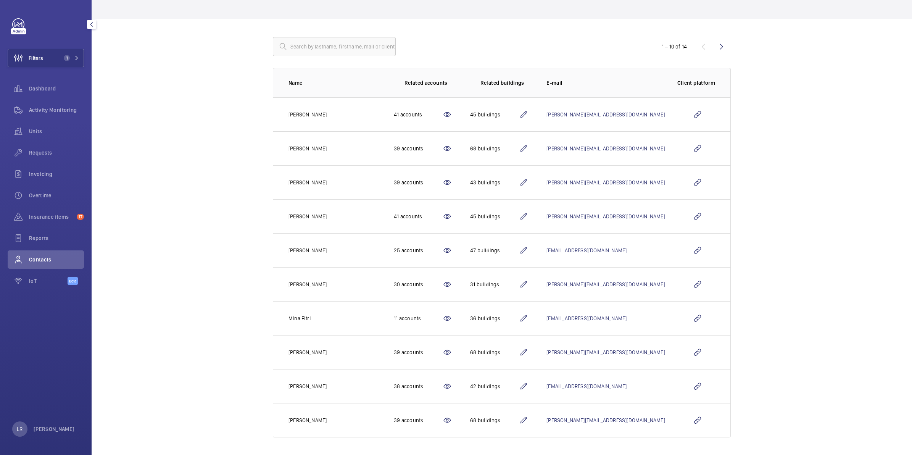
scroll to position [58, 0]
click at [714, 49] on wm-front-icon-button at bounding box center [722, 46] width 18 height 18
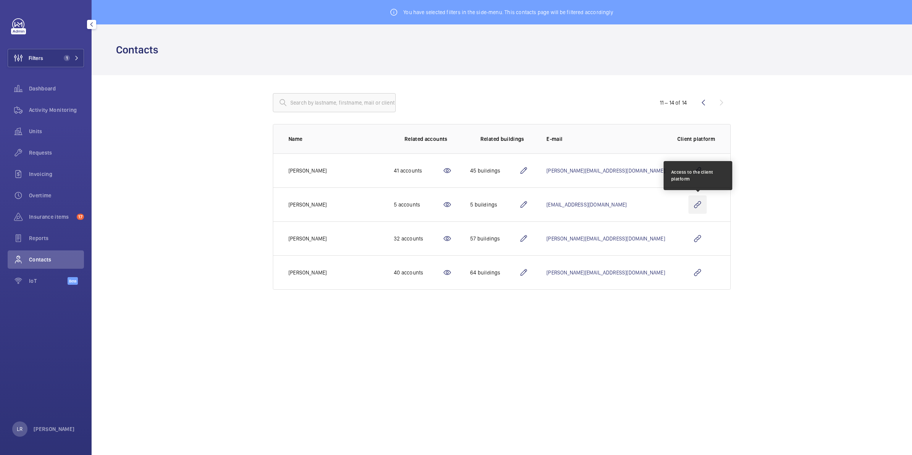
click at [695, 208] on wm-front-icon-button at bounding box center [698, 204] width 18 height 18
click at [687, 203] on td at bounding box center [697, 204] width 65 height 34
click at [701, 204] on wm-front-icon-button at bounding box center [698, 204] width 18 height 18
click at [697, 208] on wm-front-icon-button at bounding box center [698, 204] width 18 height 18
